Goal: Task Accomplishment & Management: Use online tool/utility

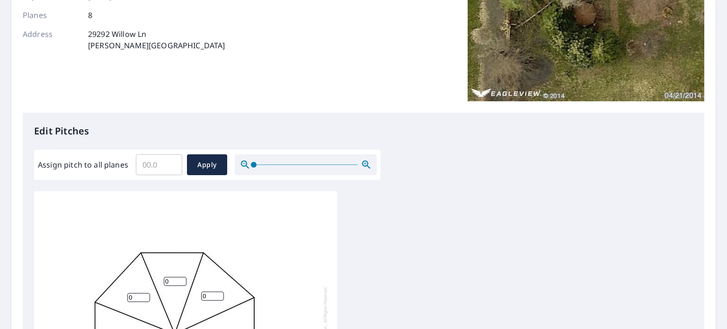
scroll to position [189, 0]
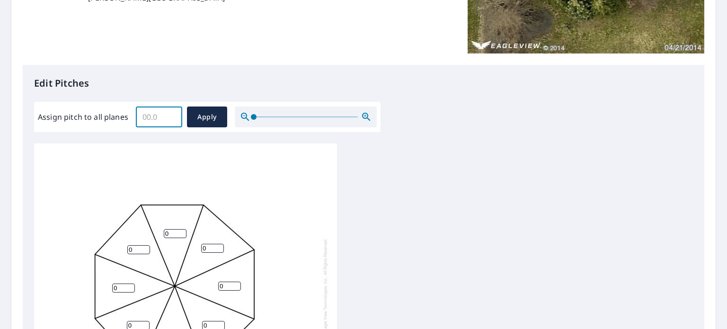
click at [157, 120] on input "Assign pitch to all planes" at bounding box center [159, 117] width 46 height 27
type input "3.5"
click at [212, 111] on span "Apply" at bounding box center [206, 117] width 25 height 12
type input "3.5"
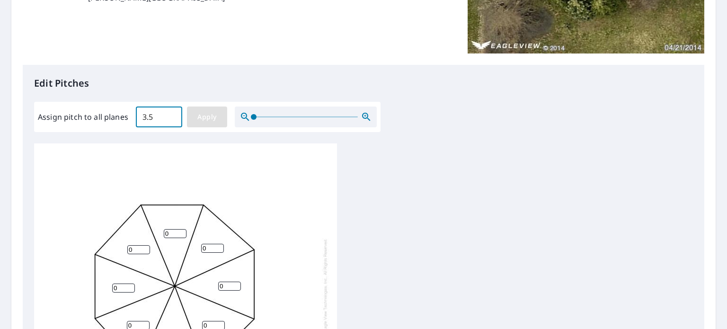
type input "3.5"
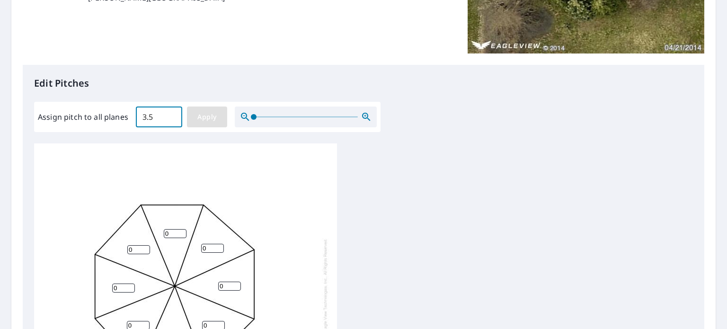
type input "3.5"
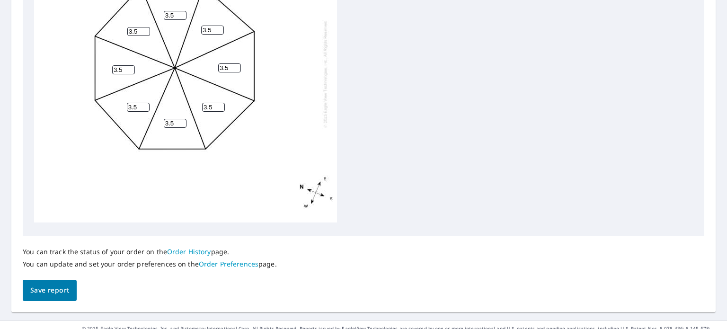
scroll to position [420, 0]
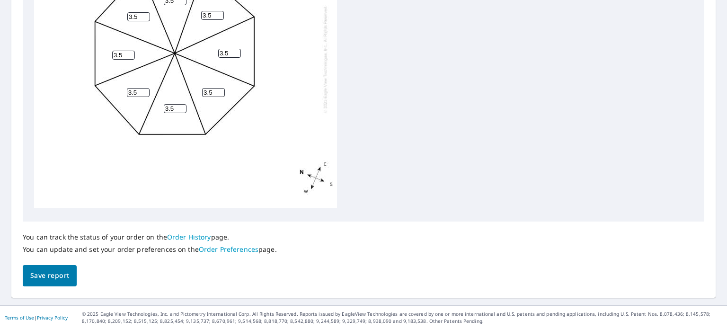
click at [64, 272] on span "Save report" at bounding box center [49, 276] width 39 height 12
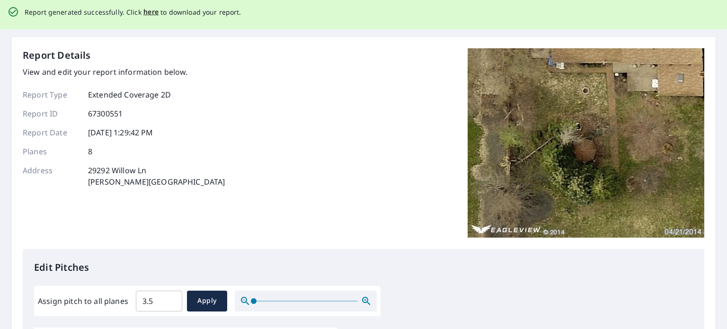
scroll to position [0, 0]
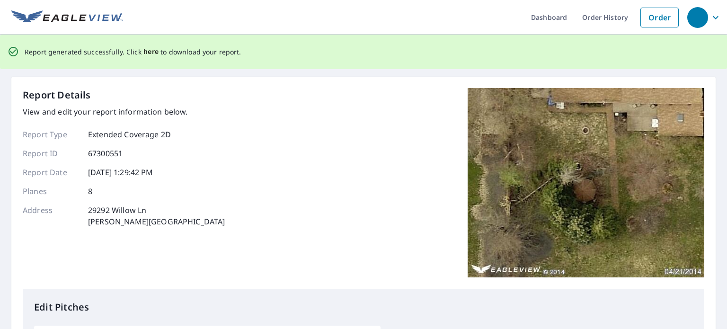
click at [149, 53] on span "here" at bounding box center [151, 52] width 16 height 12
